Goal: Task Accomplishment & Management: Complete application form

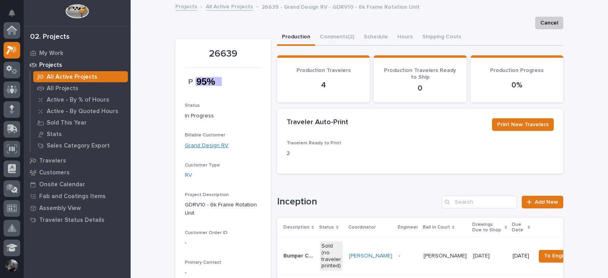
scroll to position [20, 0]
click at [451, 85] on p "0" at bounding box center [420, 89] width 74 height 10
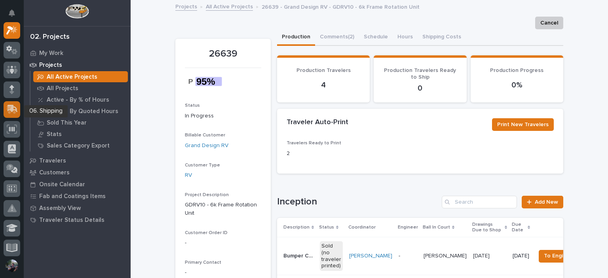
scroll to position [0, 0]
click at [17, 105] on div at bounding box center [12, 109] width 17 height 17
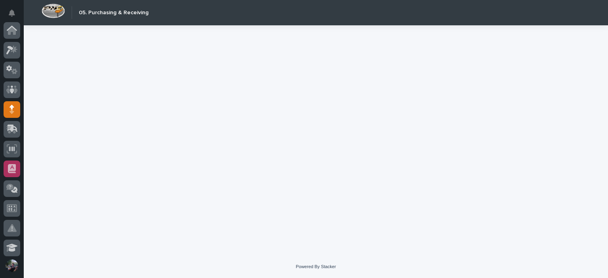
scroll to position [79, 0]
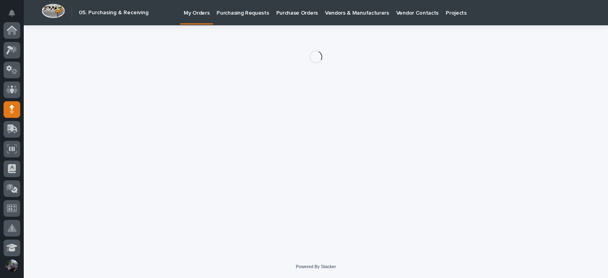
scroll to position [79, 0]
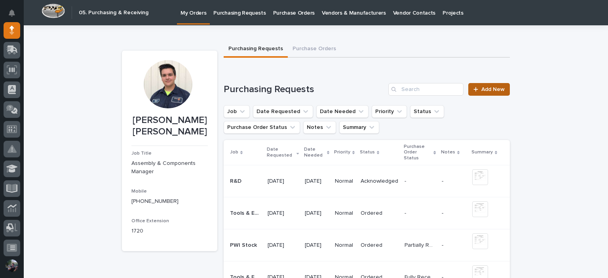
click at [489, 93] on link "Add New" at bounding box center [489, 89] width 42 height 13
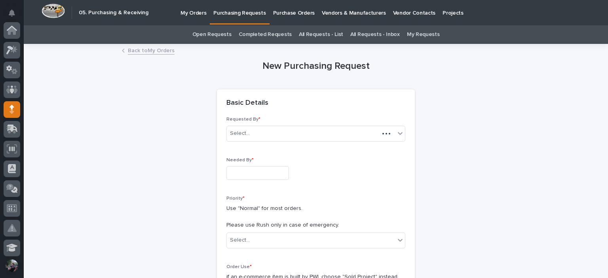
scroll to position [79, 0]
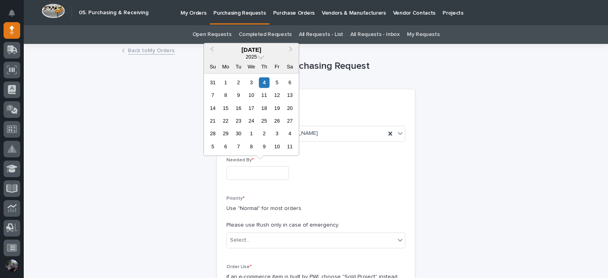
click at [245, 171] on input "text" at bounding box center [257, 173] width 63 height 14
click at [278, 94] on div "12" at bounding box center [277, 95] width 11 height 11
type input "**********"
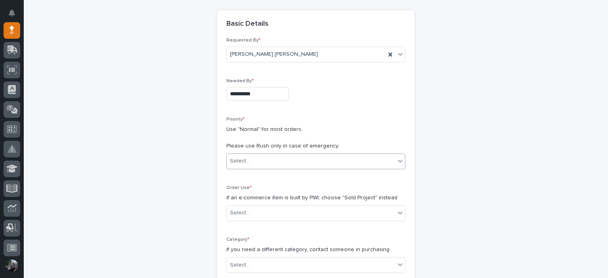
click at [260, 160] on div "Select..." at bounding box center [311, 161] width 168 height 13
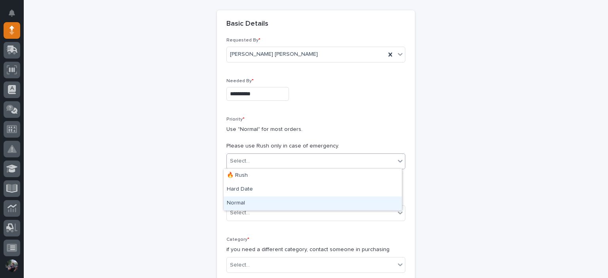
click at [254, 209] on div "Normal" at bounding box center [313, 204] width 178 height 14
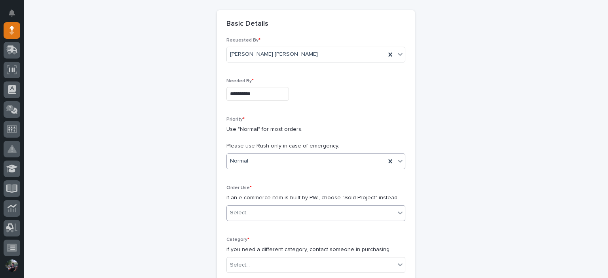
click at [259, 208] on div "Select..." at bounding box center [311, 213] width 168 height 13
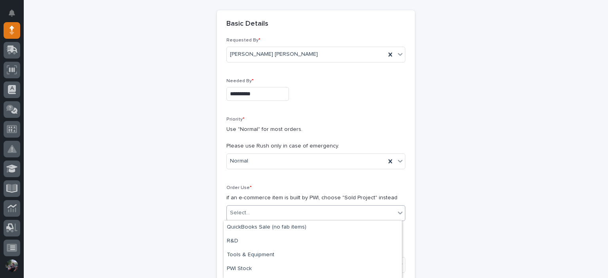
scroll to position [39, 0]
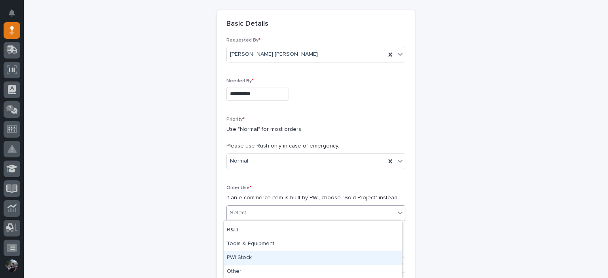
click at [259, 257] on div "PWI Stock" at bounding box center [313, 258] width 178 height 14
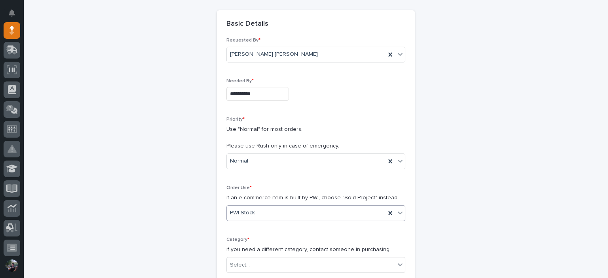
scroll to position [211, 0]
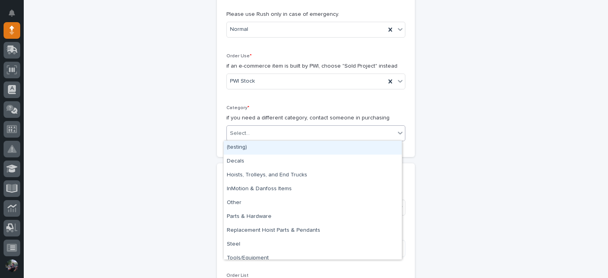
click at [251, 129] on div "Select..." at bounding box center [311, 133] width 168 height 13
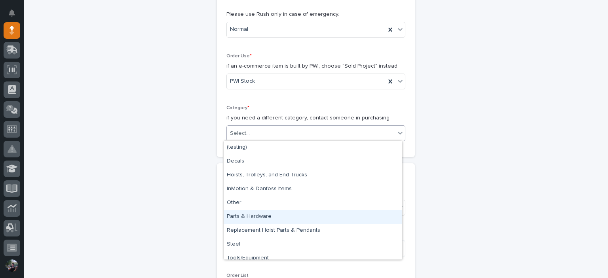
drag, startPoint x: 268, startPoint y: 242, endPoint x: 267, endPoint y: 217, distance: 25.0
click at [267, 217] on div "Parts & Hardware" at bounding box center [313, 217] width 178 height 14
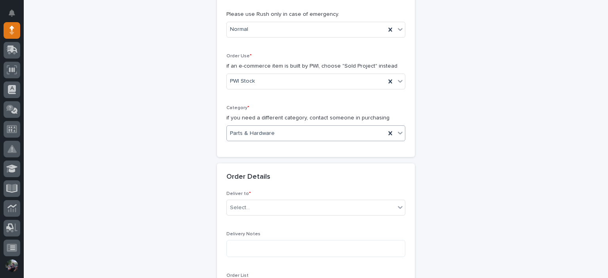
scroll to position [290, 0]
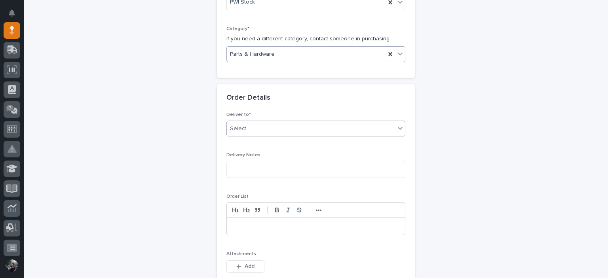
click at [265, 132] on div "Select..." at bounding box center [311, 128] width 168 height 13
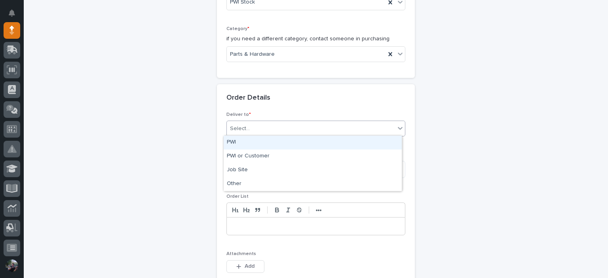
click at [264, 146] on div "PWI" at bounding box center [313, 143] width 178 height 14
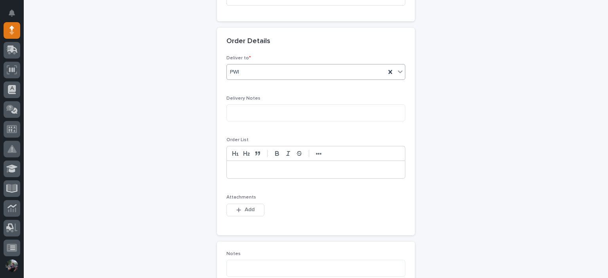
scroll to position [396, 0]
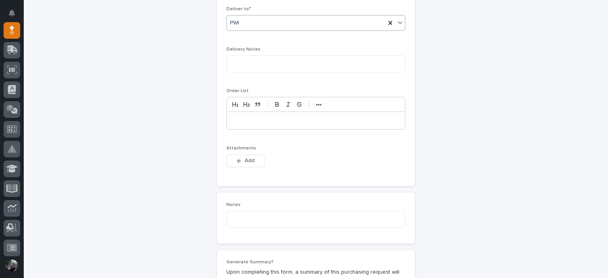
click at [268, 122] on p at bounding box center [316, 121] width 166 height 8
click at [257, 209] on div "Notes" at bounding box center [315, 218] width 179 height 32
click at [256, 215] on textarea at bounding box center [315, 219] width 179 height 17
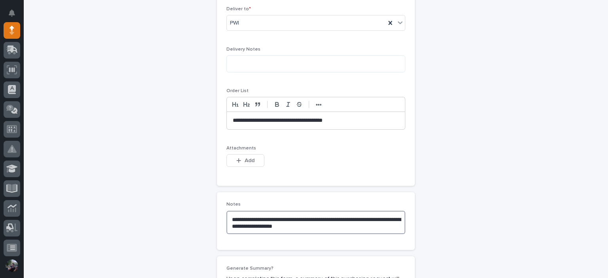
click at [237, 219] on textarea "**********" at bounding box center [315, 223] width 179 height 24
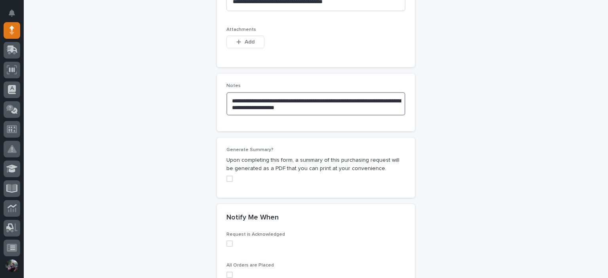
scroll to position [422, 0]
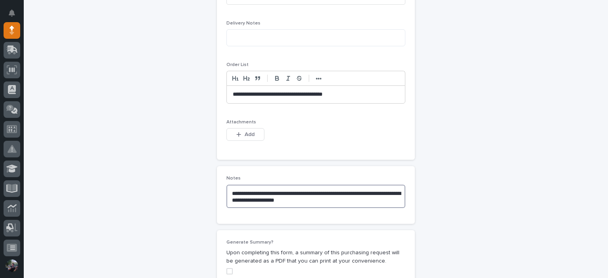
type textarea "**********"
click at [346, 91] on p "**********" at bounding box center [316, 95] width 166 height 8
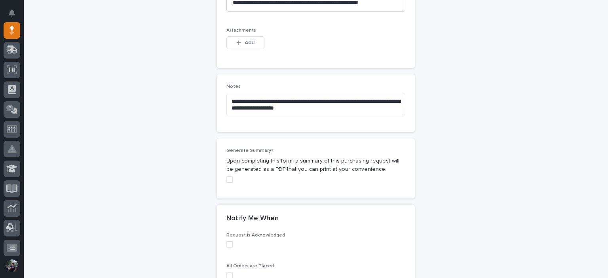
scroll to position [641, 0]
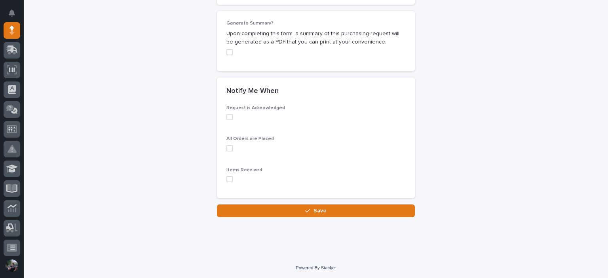
click at [221, 175] on div "Request is Acknowledged All Orders are Placed Items Received" at bounding box center [316, 151] width 198 height 93
click at [226, 179] on span at bounding box center [229, 179] width 6 height 6
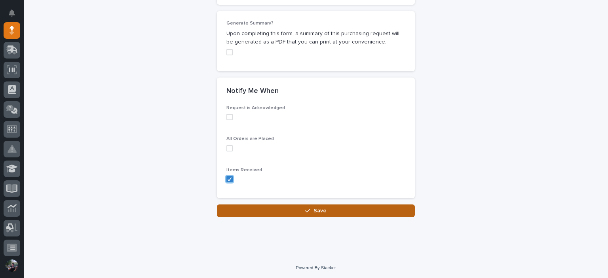
click at [274, 205] on button "Save" at bounding box center [316, 211] width 198 height 13
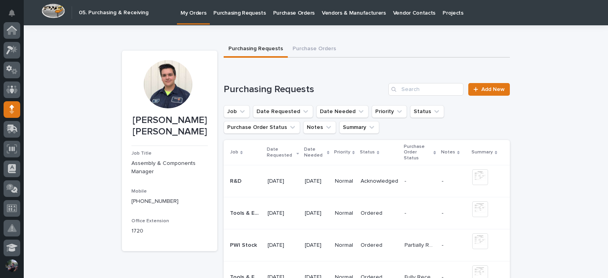
scroll to position [79, 0]
